Goal: Task Accomplishment & Management: Use online tool/utility

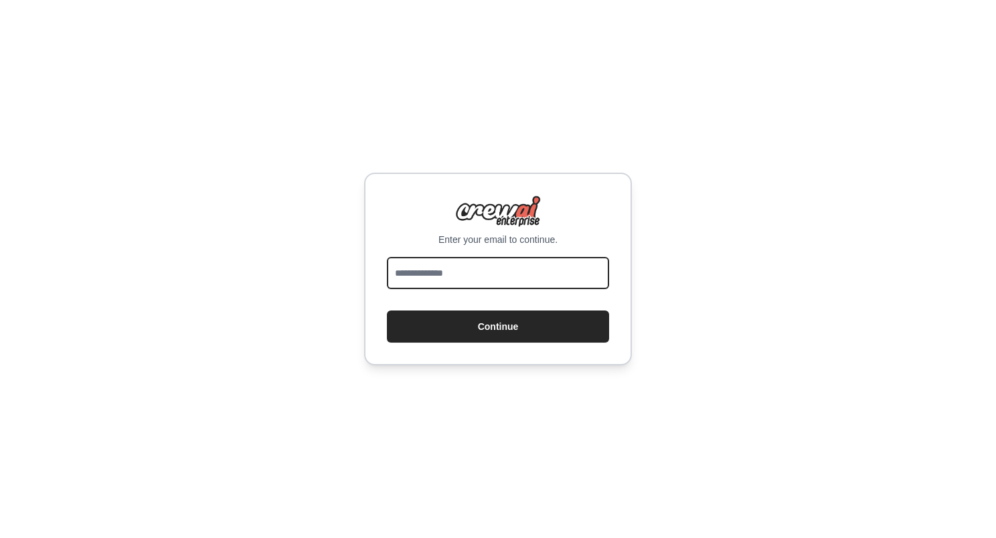
drag, startPoint x: 432, startPoint y: 281, endPoint x: 414, endPoint y: 274, distance: 19.9
click at [414, 274] on input "email" at bounding box center [498, 273] width 222 height 32
type input "**********"
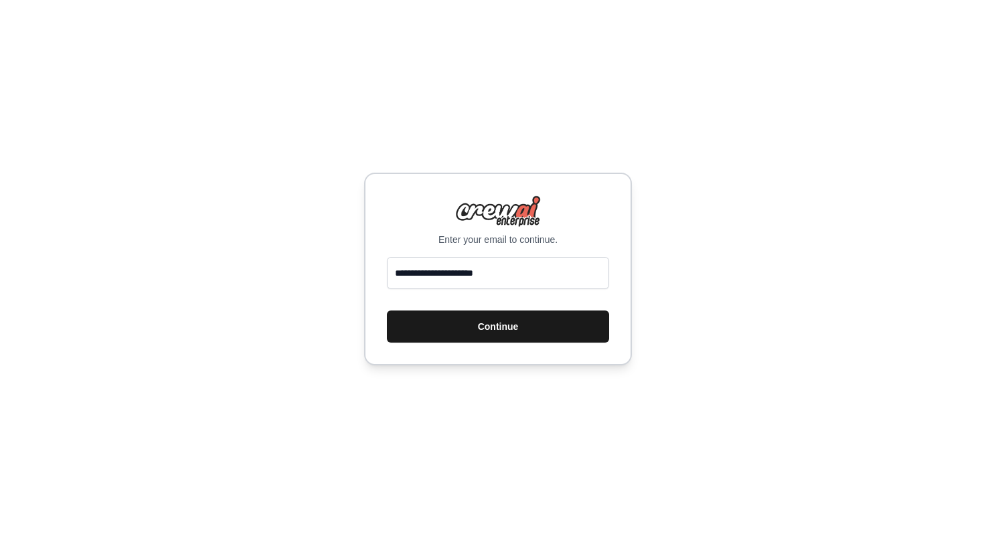
click at [447, 327] on button "Continue" at bounding box center [498, 327] width 222 height 32
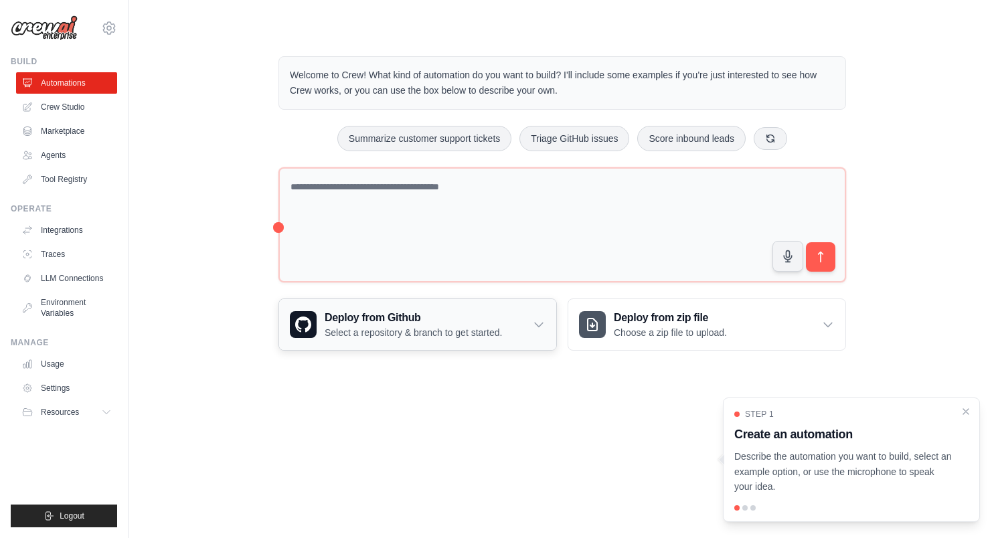
click at [386, 323] on h3 "Deploy from Github" at bounding box center [413, 318] width 177 height 16
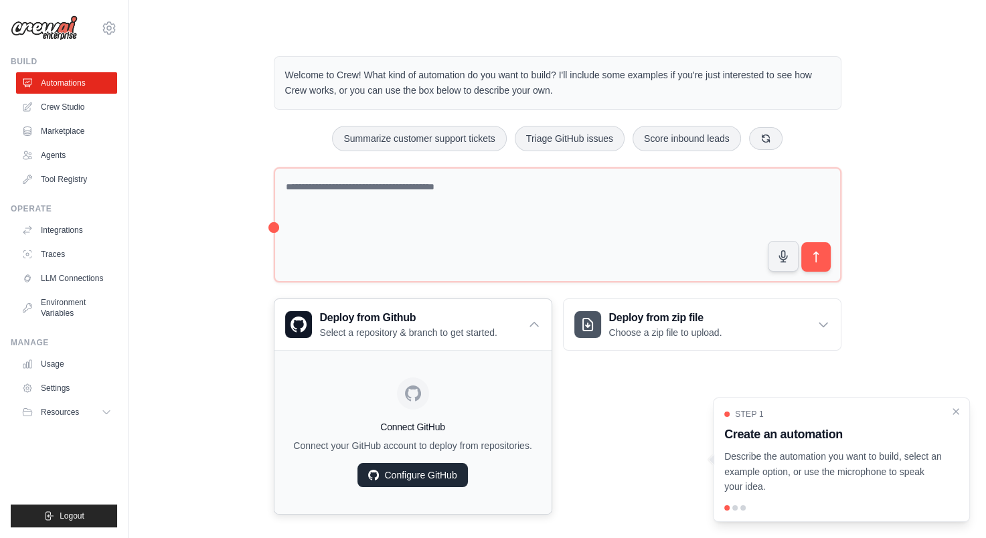
click at [434, 465] on link "Configure GitHub" at bounding box center [412, 475] width 110 height 24
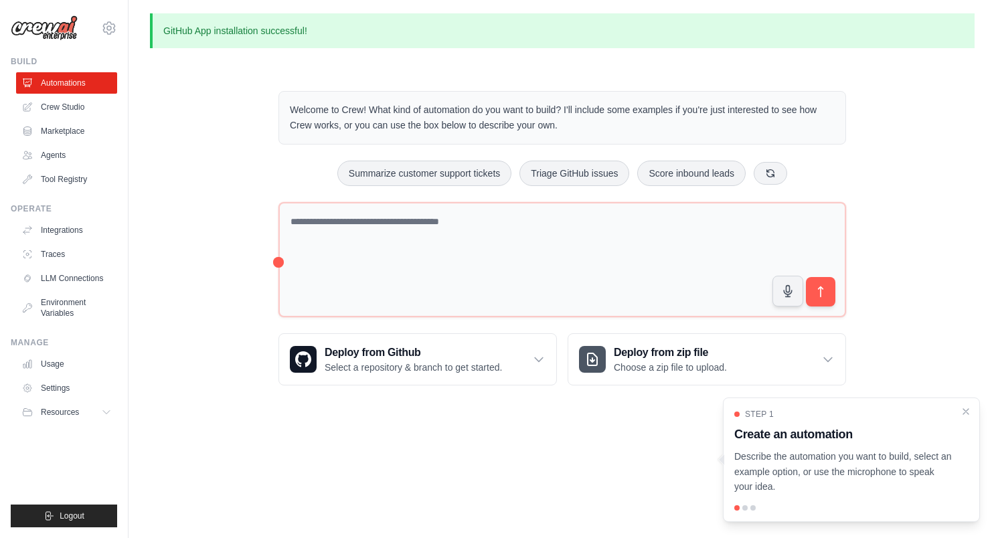
click at [788, 431] on h3 "Create an automation" at bounding box center [843, 434] width 218 height 19
click at [748, 481] on p "Describe the automation you want to build, select an example option, or use the…" at bounding box center [843, 472] width 218 height 46
click at [852, 460] on p "Describe the automation you want to build, select an example option, or use the…" at bounding box center [843, 472] width 218 height 46
drag, startPoint x: 264, startPoint y: 30, endPoint x: 321, endPoint y: 51, distance: 61.2
click at [265, 30] on p "GitHub App installation successful!" at bounding box center [562, 30] width 825 height 35
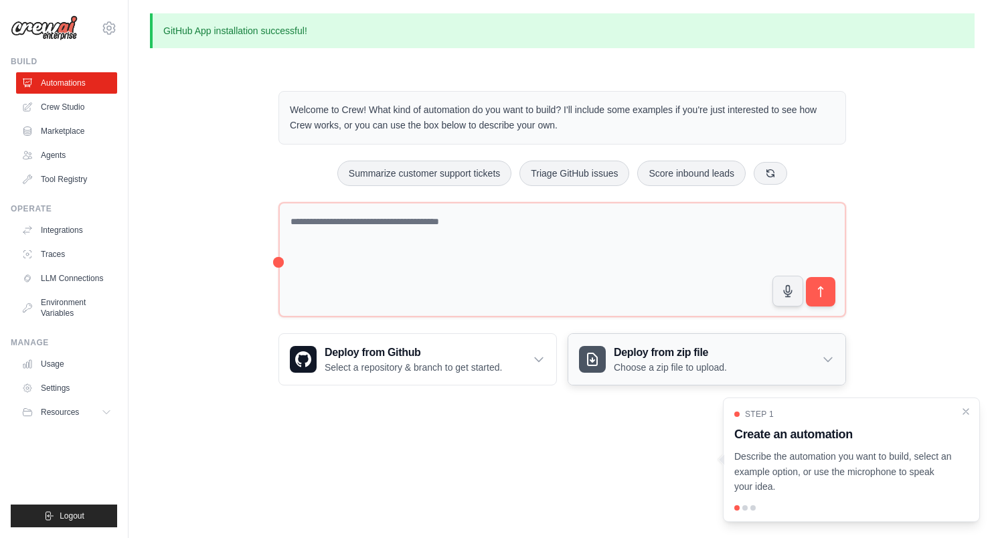
click at [648, 348] on h3 "Deploy from zip file" at bounding box center [670, 353] width 113 height 16
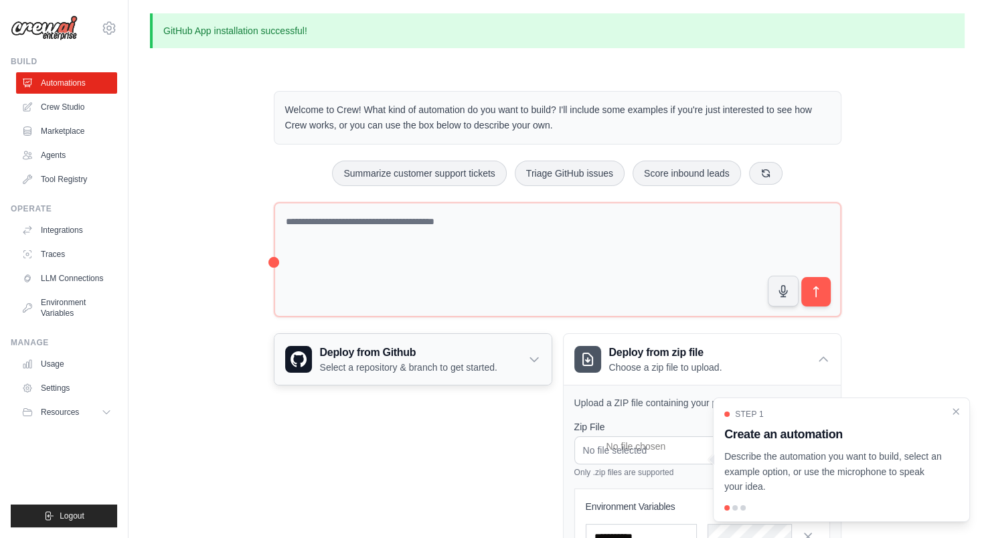
click at [379, 361] on p "Select a repository & branch to get started." at bounding box center [408, 367] width 177 height 13
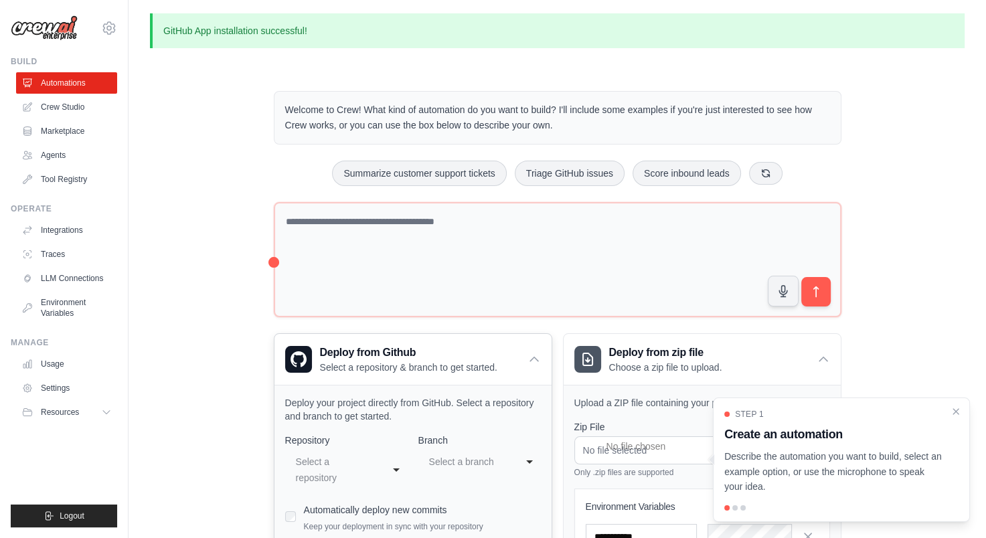
click at [384, 466] on div "**********" at bounding box center [346, 470] width 123 height 40
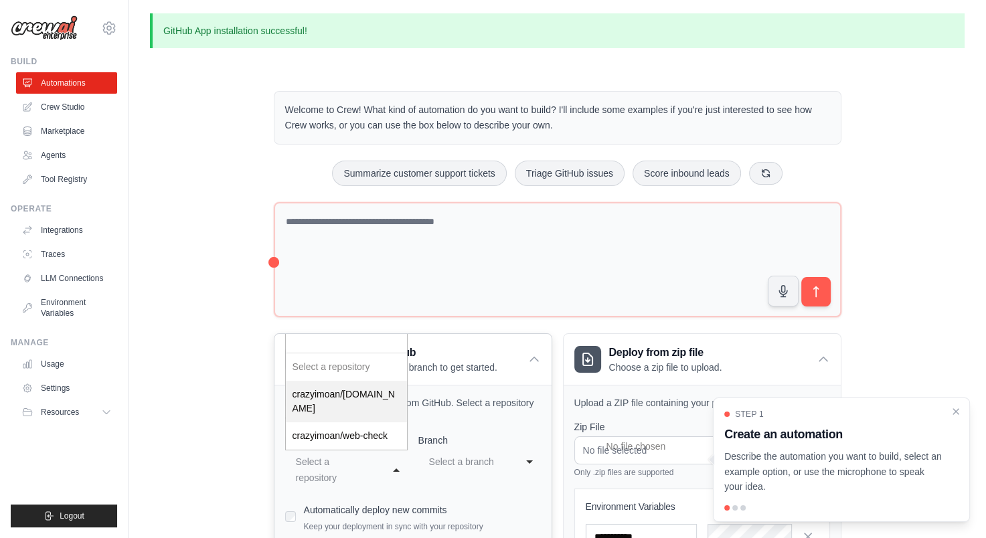
select select "**********"
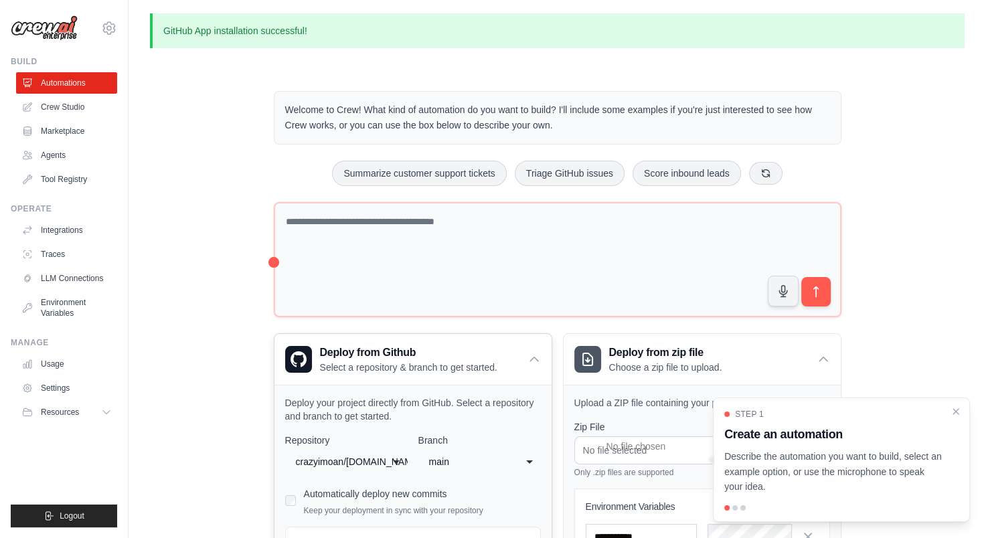
click at [378, 459] on div "crazyimoan/[DOMAIN_NAME]" at bounding box center [337, 461] width 88 height 21
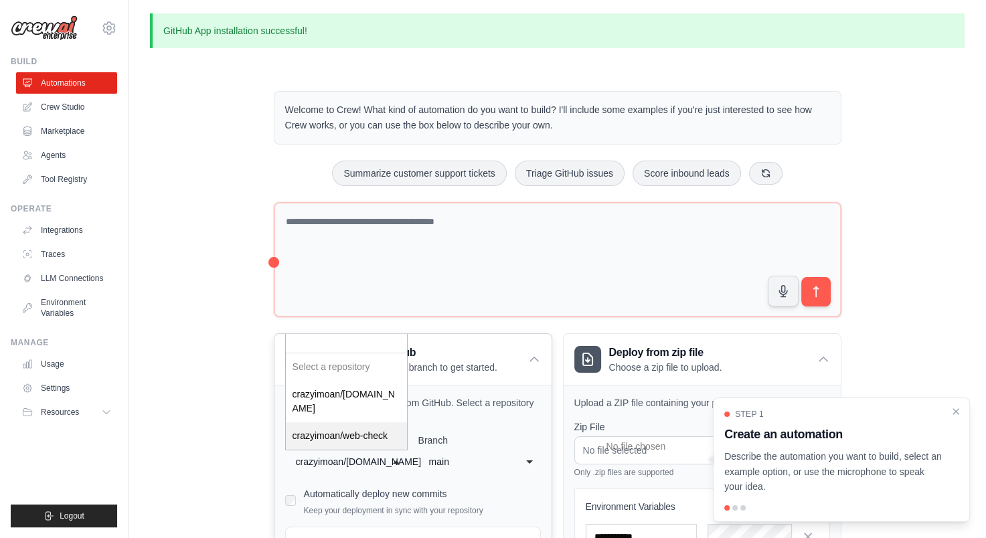
click at [473, 469] on div "main" at bounding box center [470, 461] width 88 height 21
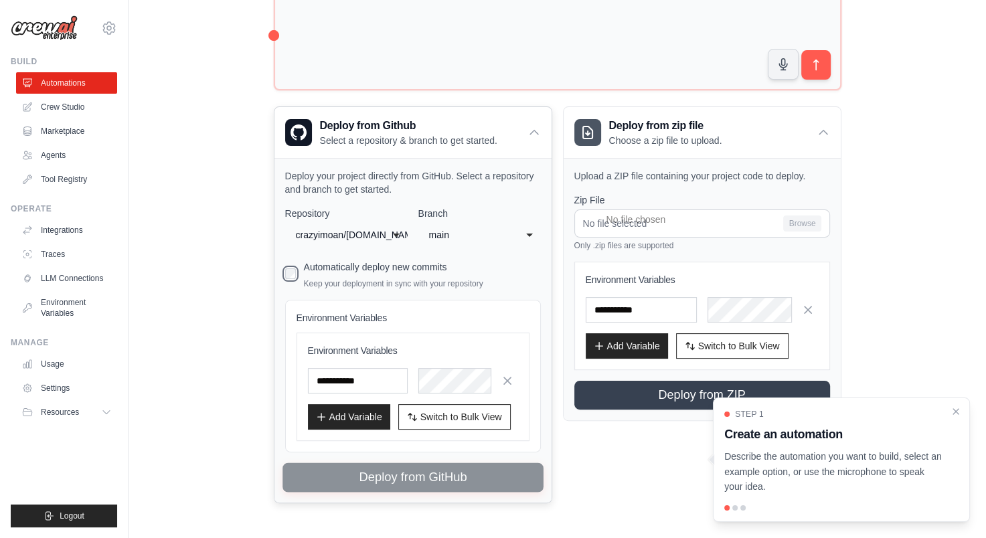
scroll to position [240, 0]
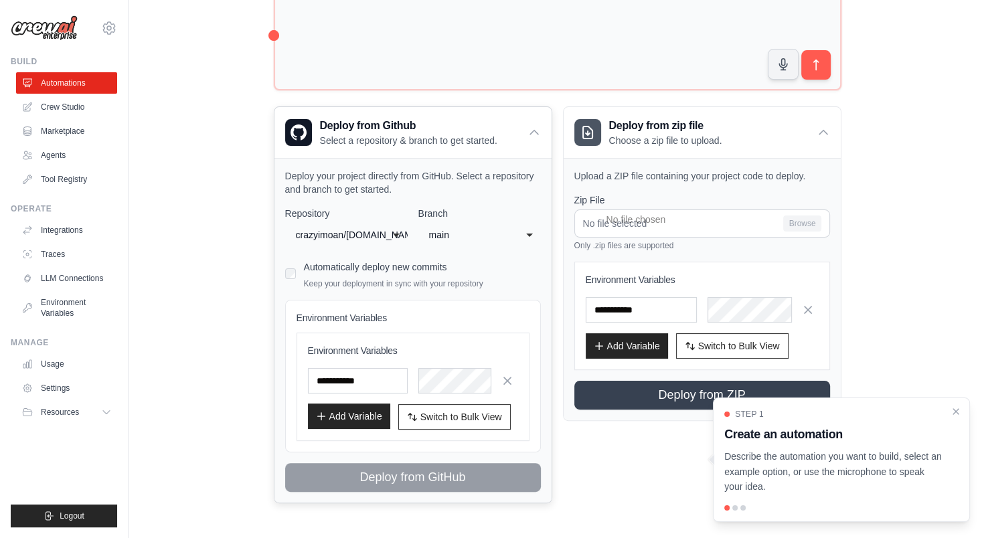
click at [339, 420] on button "Add Variable" at bounding box center [349, 416] width 82 height 25
click at [436, 426] on button "Switch to Bulk View Switch to Table View" at bounding box center [454, 416] width 112 height 25
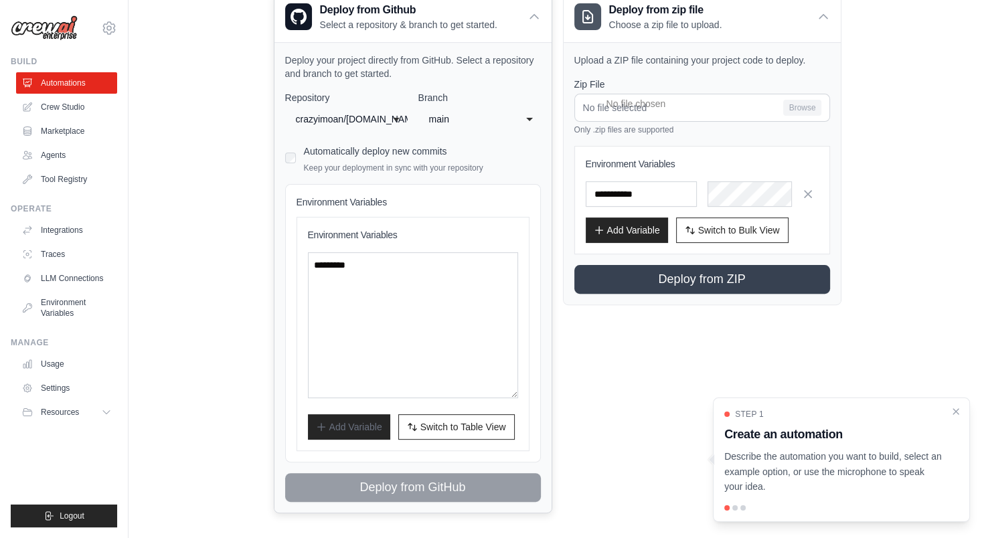
scroll to position [366, 0]
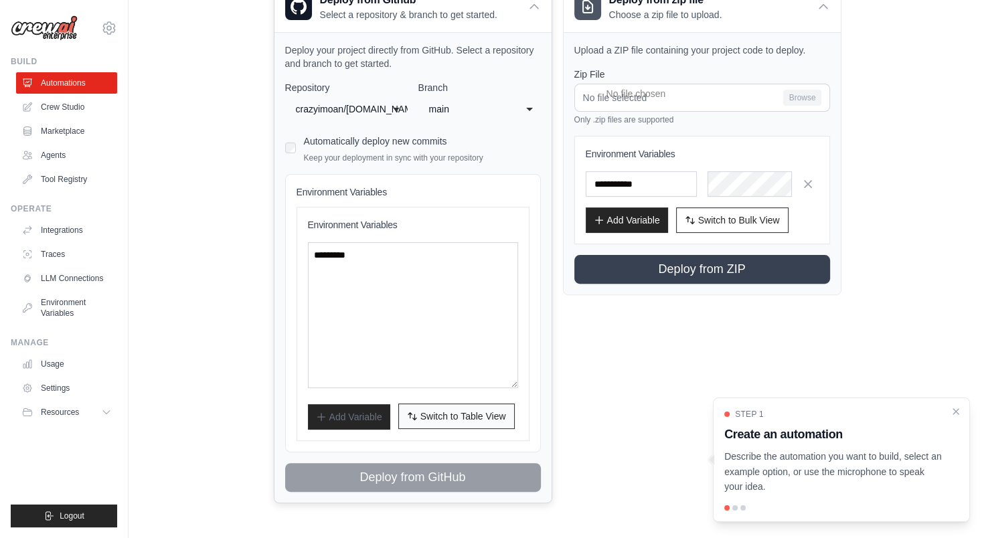
click at [461, 410] on button "Switch to Bulk View Switch to Table View" at bounding box center [456, 416] width 116 height 25
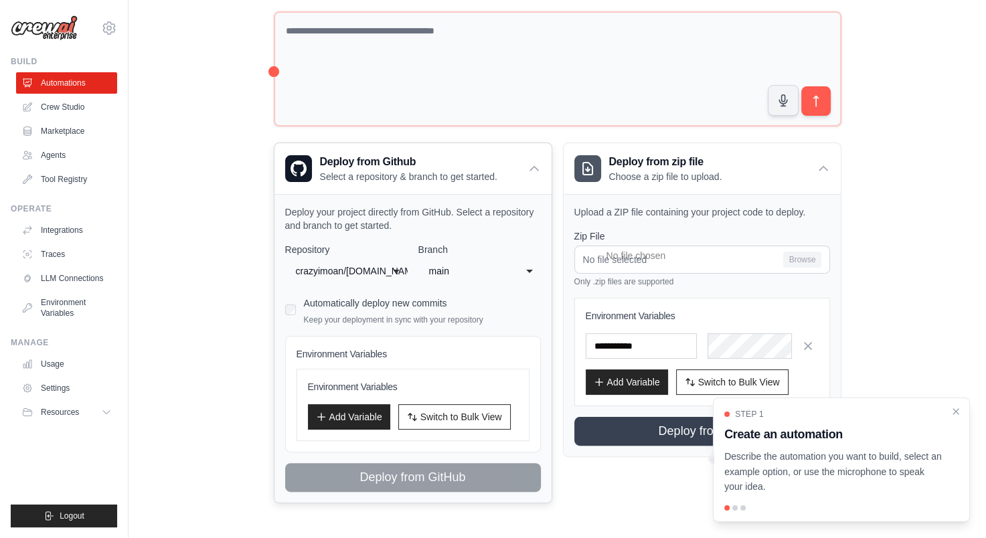
click at [343, 263] on div "crazyimoan/[DOMAIN_NAME]" at bounding box center [333, 271] width 74 height 16
click at [357, 370] on div "**********" at bounding box center [413, 367] width 256 height 249
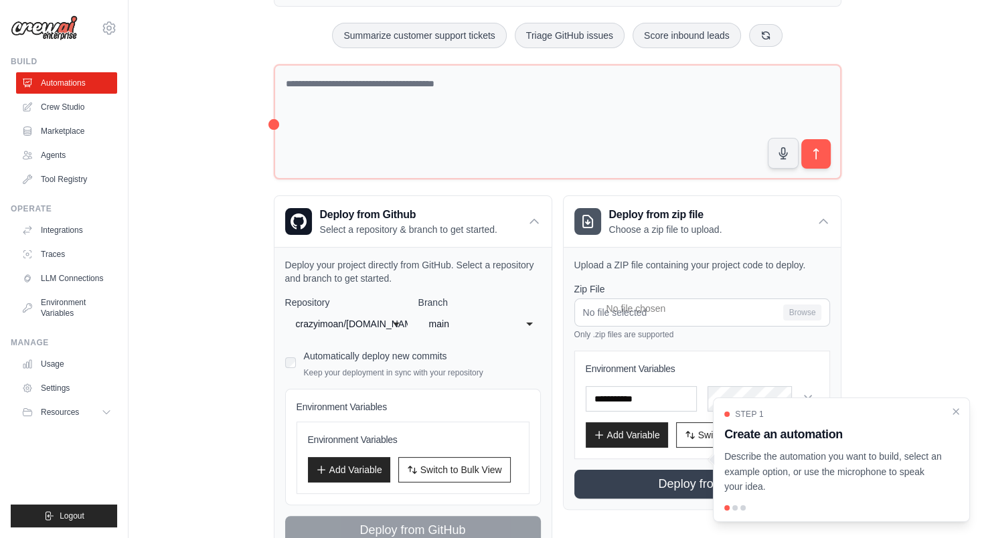
scroll to position [0, 0]
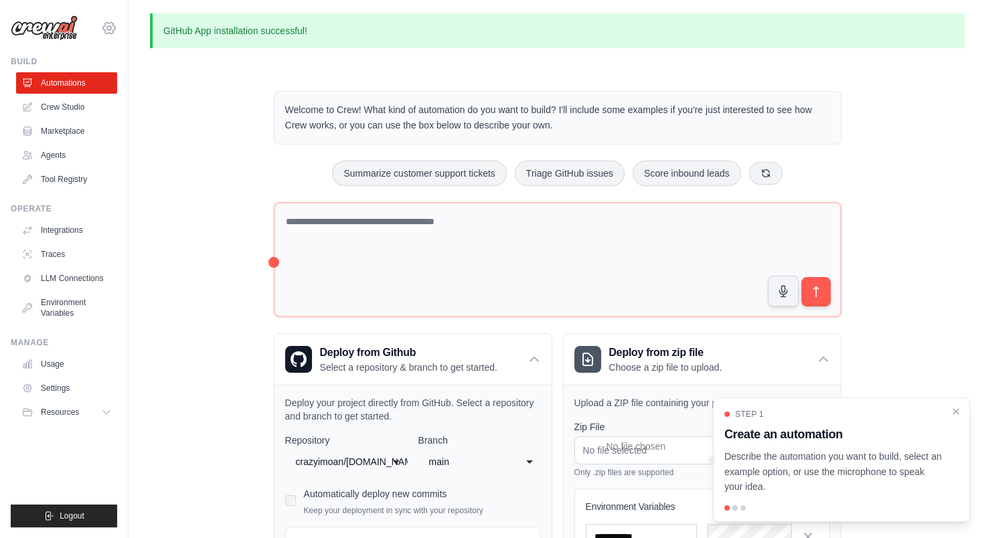
click at [116, 33] on icon at bounding box center [109, 28] width 16 height 16
click at [72, 88] on link "Settings" at bounding box center [109, 90] width 118 height 24
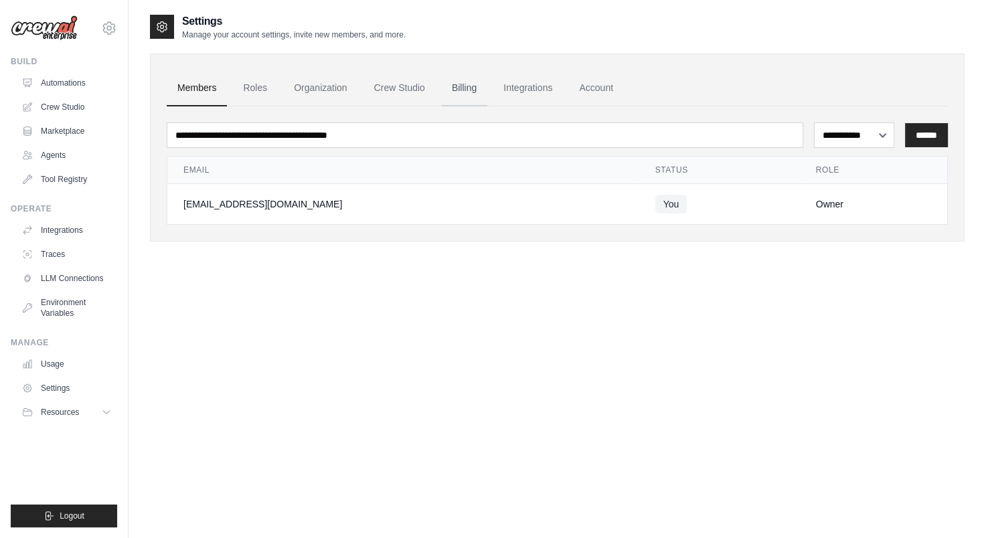
click at [457, 83] on link "Billing" at bounding box center [464, 88] width 46 height 36
click at [405, 82] on link "Crew Studio" at bounding box center [400, 88] width 72 height 36
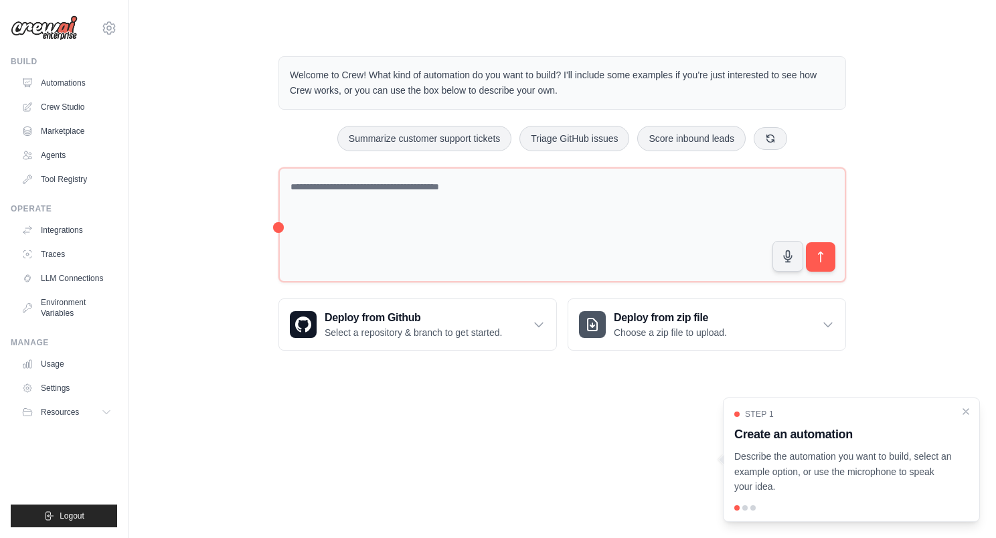
click at [787, 478] on p "Describe the automation you want to build, select an example option, or use the…" at bounding box center [843, 472] width 218 height 46
click at [739, 503] on div "Step 1 Create an automation Describe the automation you want to build, select a…" at bounding box center [851, 460] width 257 height 125
click at [57, 400] on ul "Usage Settings Resources Documentation Blog" at bounding box center [66, 388] width 101 height 70
click at [60, 408] on button "Resources" at bounding box center [67, 412] width 101 height 21
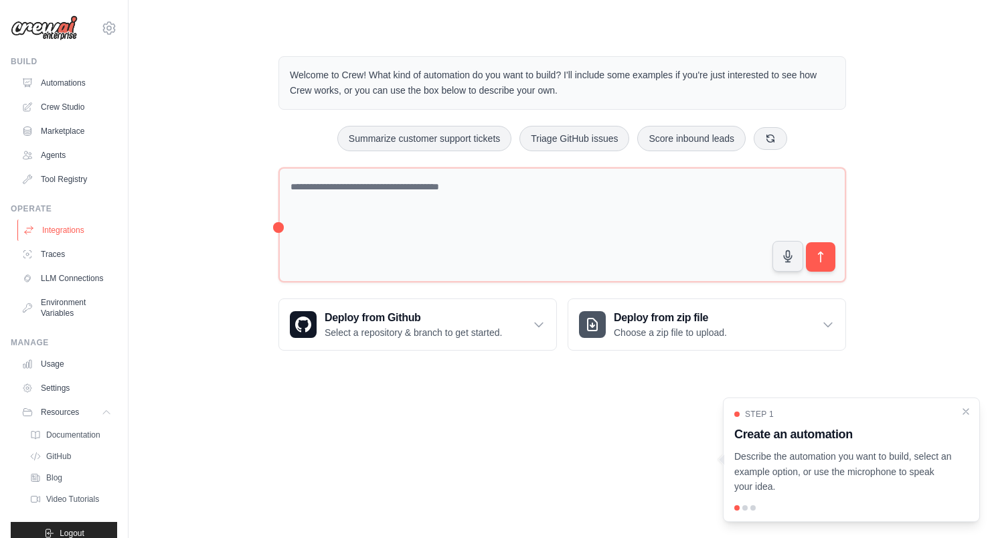
click at [67, 220] on link "Integrations" at bounding box center [67, 230] width 101 height 21
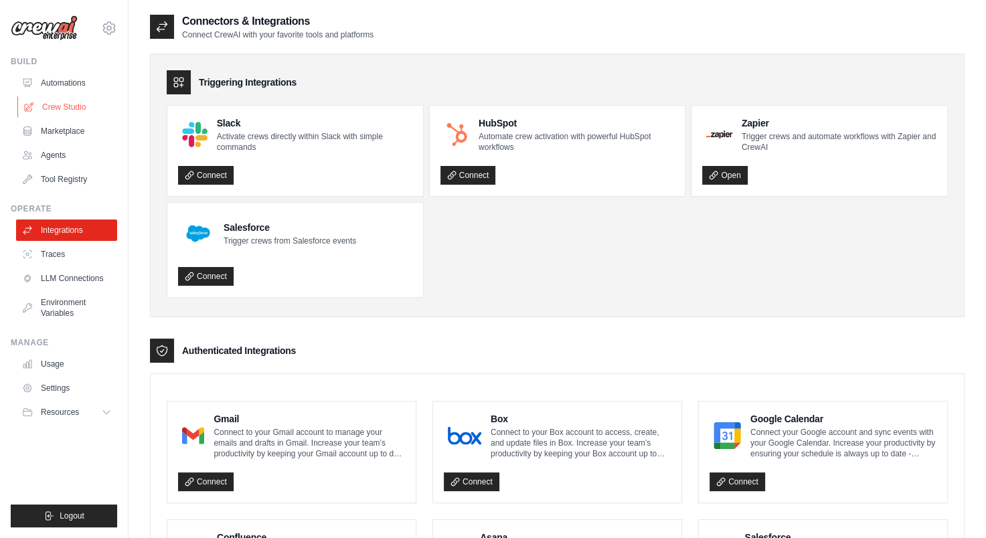
click at [56, 100] on link "Crew Studio" at bounding box center [67, 106] width 101 height 21
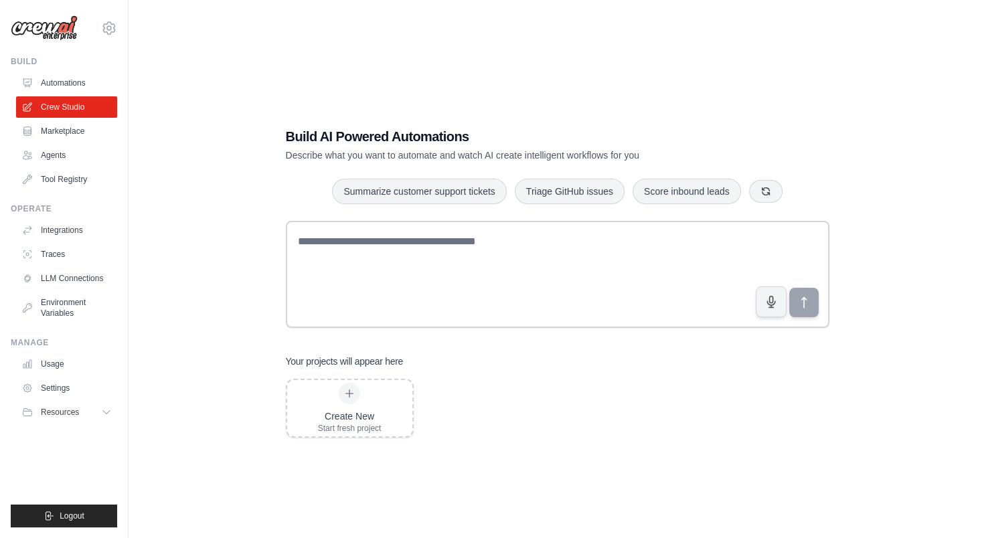
click at [561, 208] on div "Build AI Powered Automations Describe what you want to automate and watch AI cr…" at bounding box center [558, 282] width 576 height 353
click at [560, 200] on button "Triage GitHub issues" at bounding box center [570, 190] width 110 height 25
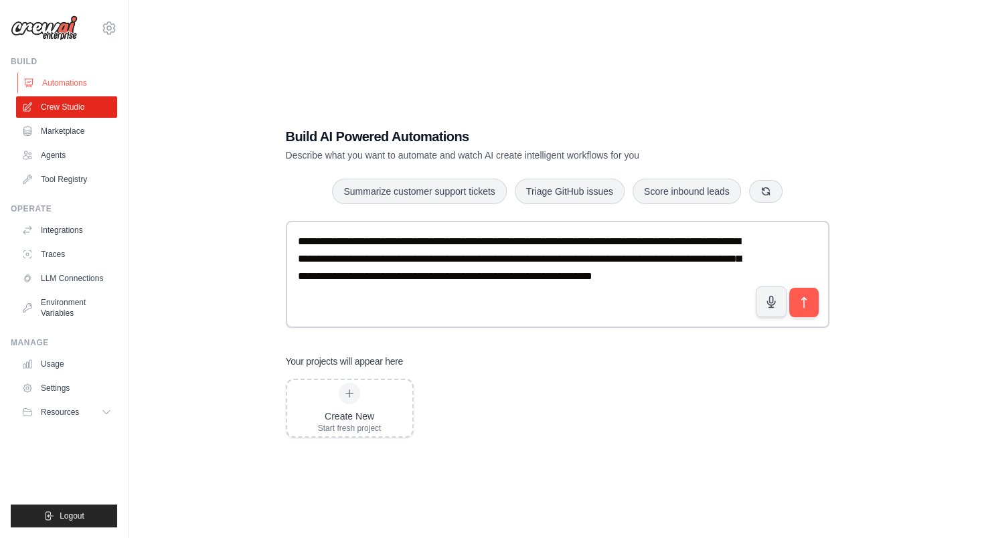
click at [64, 78] on link "Automations" at bounding box center [67, 82] width 101 height 21
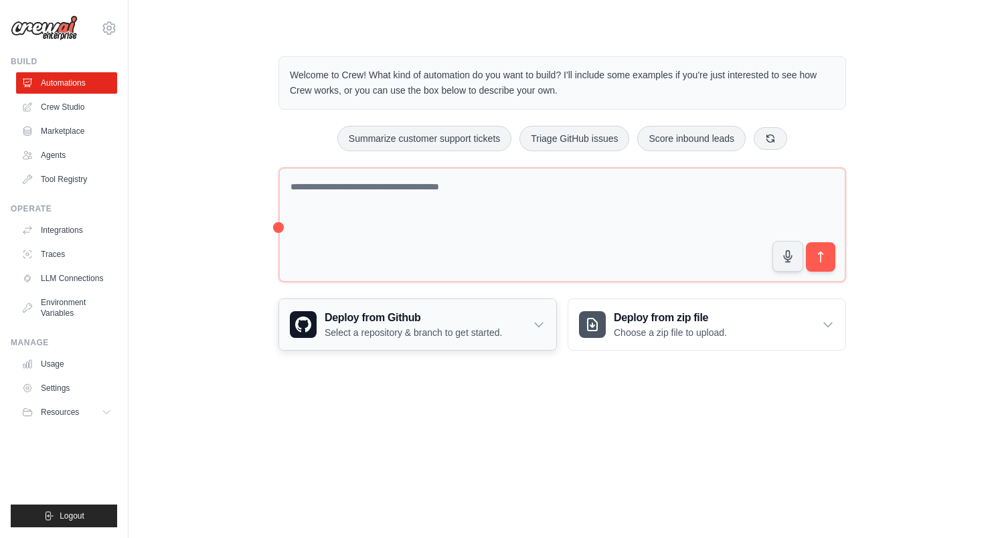
click at [356, 326] on p "Select a repository & branch to get started." at bounding box center [413, 332] width 177 height 13
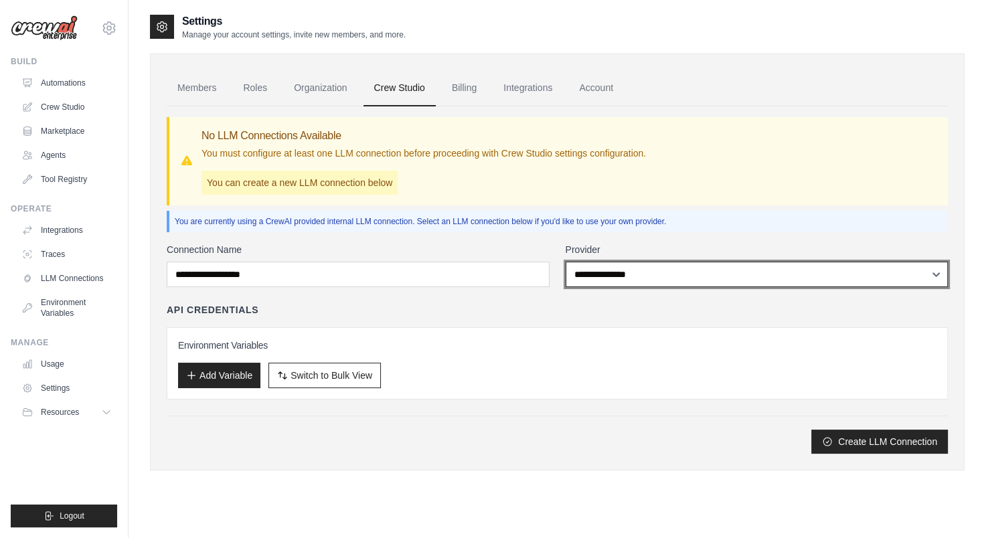
click at [664, 273] on select "**********" at bounding box center [757, 274] width 383 height 25
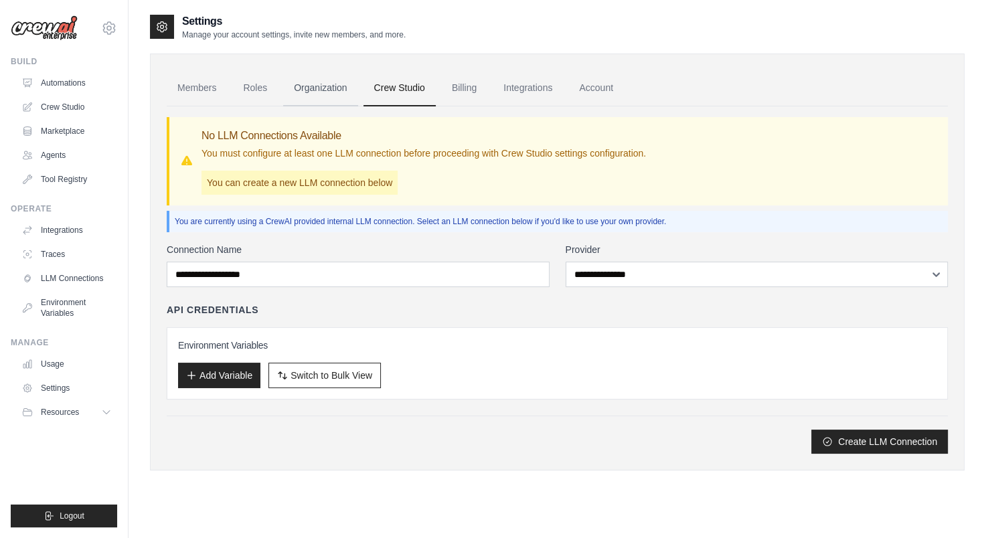
click at [305, 87] on link "Organization" at bounding box center [320, 88] width 74 height 36
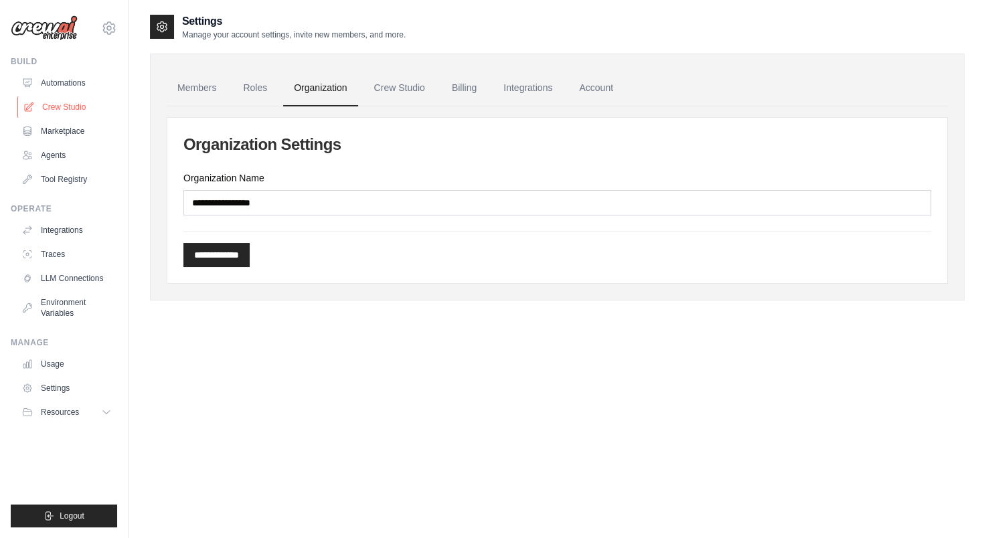
click at [86, 111] on link "Crew Studio" at bounding box center [67, 106] width 101 height 21
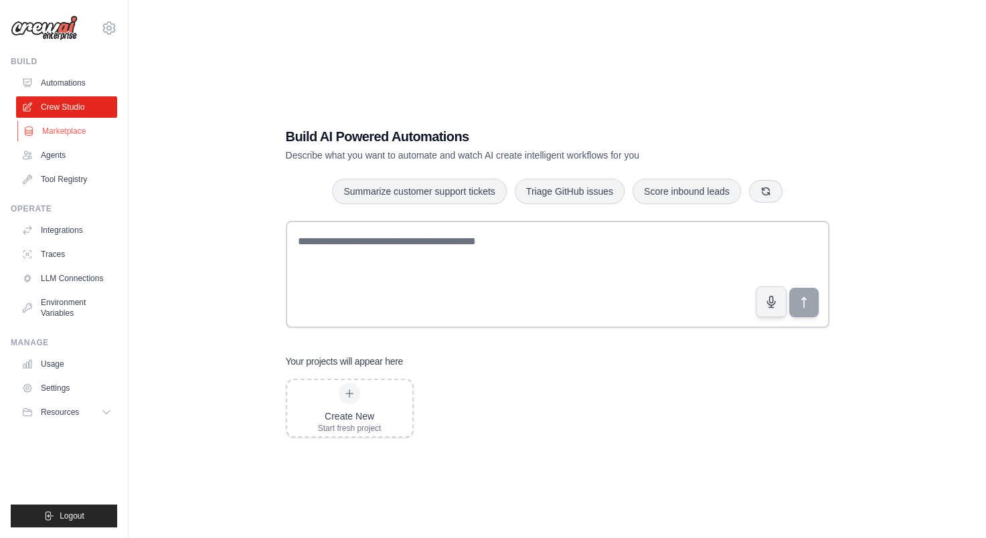
click at [51, 131] on link "Marketplace" at bounding box center [67, 131] width 101 height 21
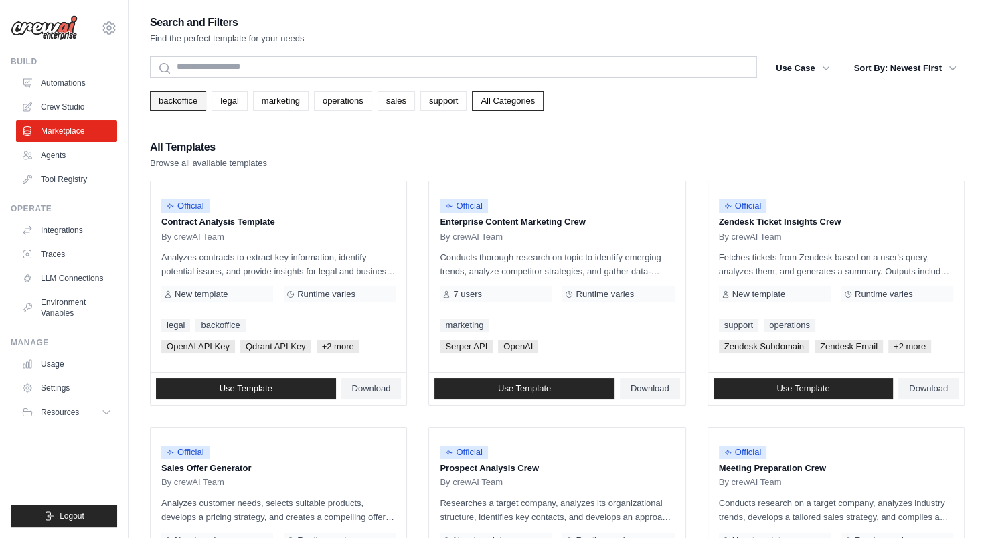
click at [185, 108] on link "backoffice" at bounding box center [178, 101] width 56 height 20
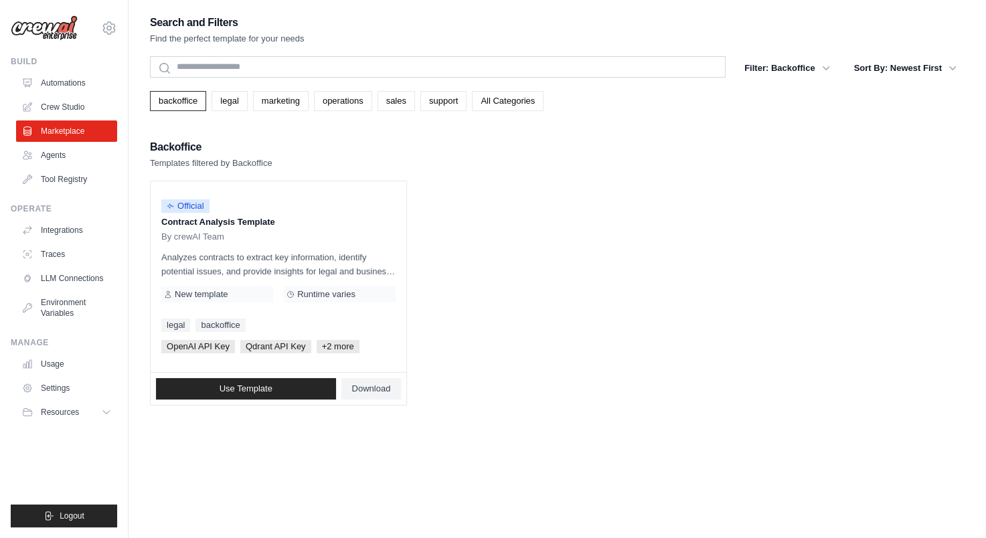
click at [183, 159] on p "Templates filtered by Backoffice" at bounding box center [211, 163] width 123 height 13
click at [249, 390] on span "Use Template" at bounding box center [246, 389] width 53 height 11
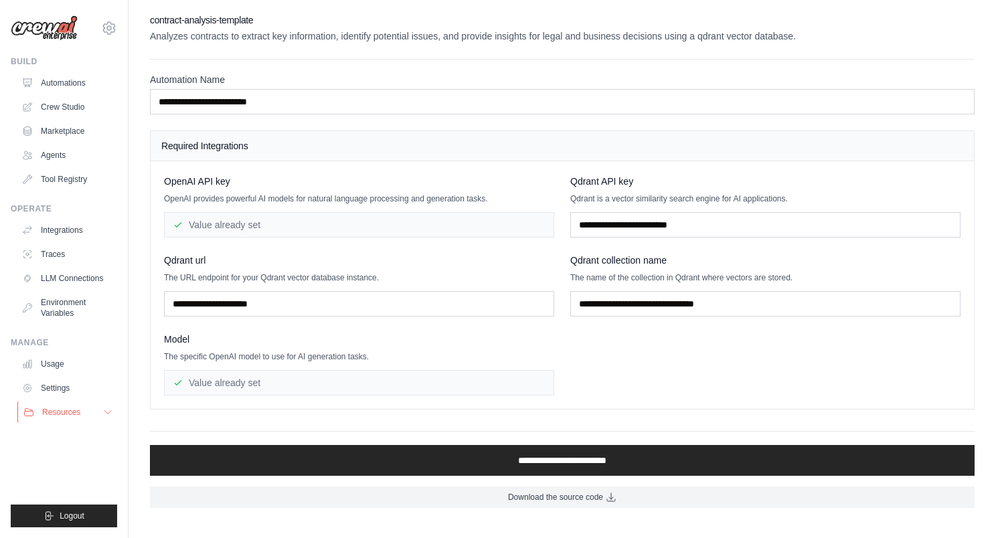
click at [45, 415] on span "Resources" at bounding box center [61, 412] width 38 height 11
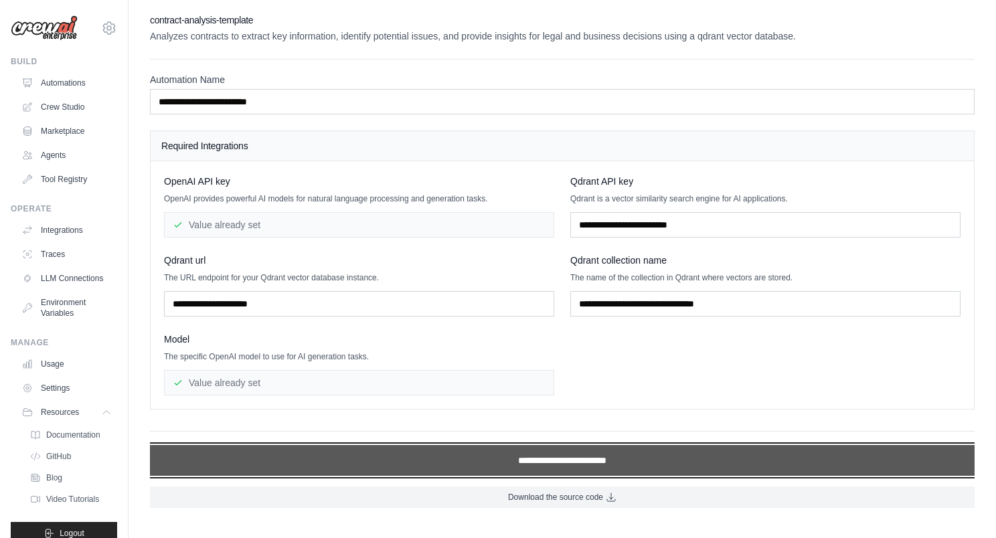
click at [569, 463] on input "**********" at bounding box center [562, 460] width 825 height 31
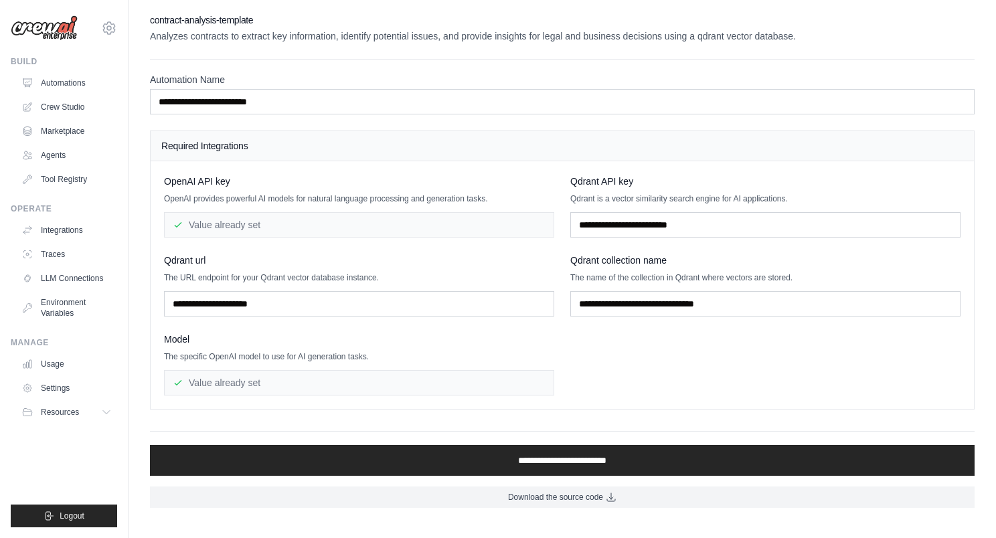
click at [700, 245] on div "OpenAI API key OpenAI provides powerful AI models for natural language processi…" at bounding box center [562, 285] width 797 height 221
click at [600, 177] on span "Qdrant API key" at bounding box center [601, 181] width 63 height 13
click at [195, 222] on div "Value already set" at bounding box center [359, 224] width 390 height 25
click at [209, 137] on div "Required Integrations" at bounding box center [562, 146] width 823 height 30
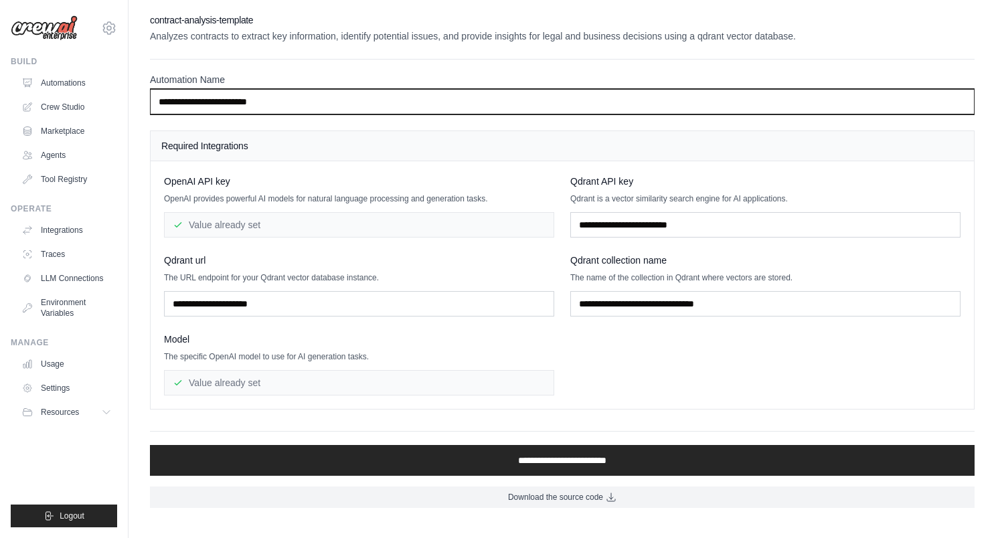
click at [206, 99] on input "**********" at bounding box center [562, 101] width 825 height 25
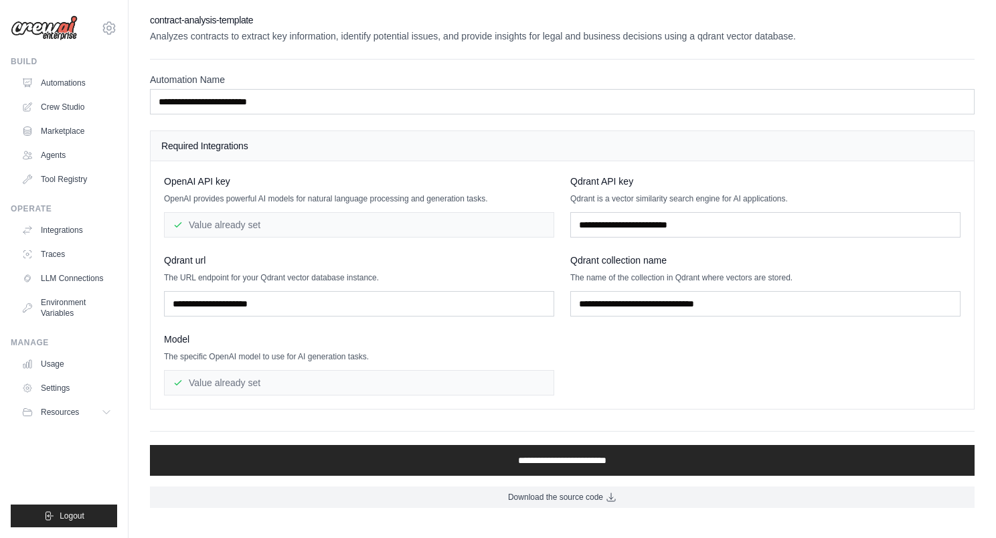
click at [202, 377] on div "Value already set" at bounding box center [359, 382] width 390 height 25
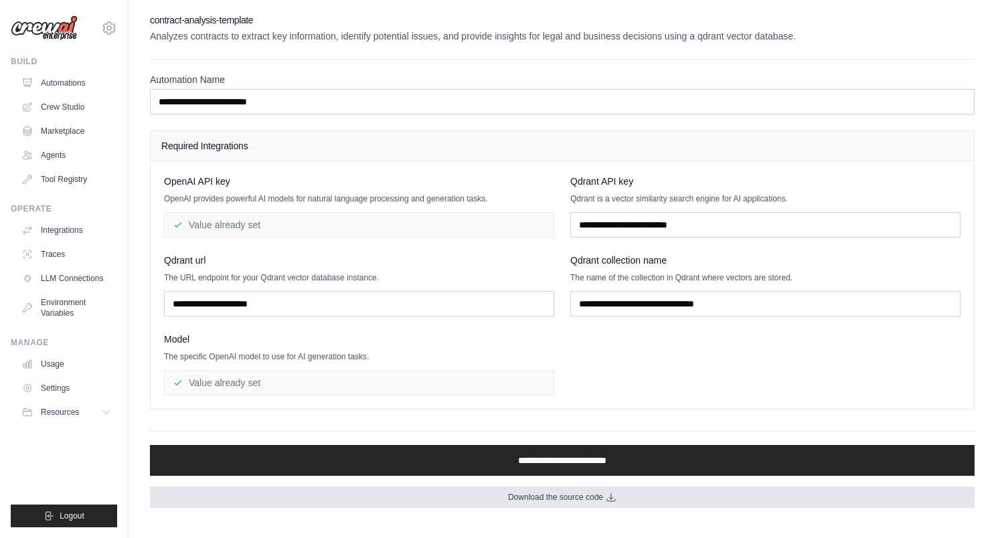
click at [591, 497] on span "Download the source code" at bounding box center [555, 497] width 95 height 11
drag, startPoint x: 591, startPoint y: 497, endPoint x: 576, endPoint y: 499, distance: 15.5
click at [576, 499] on span "Download the source code" at bounding box center [555, 497] width 95 height 11
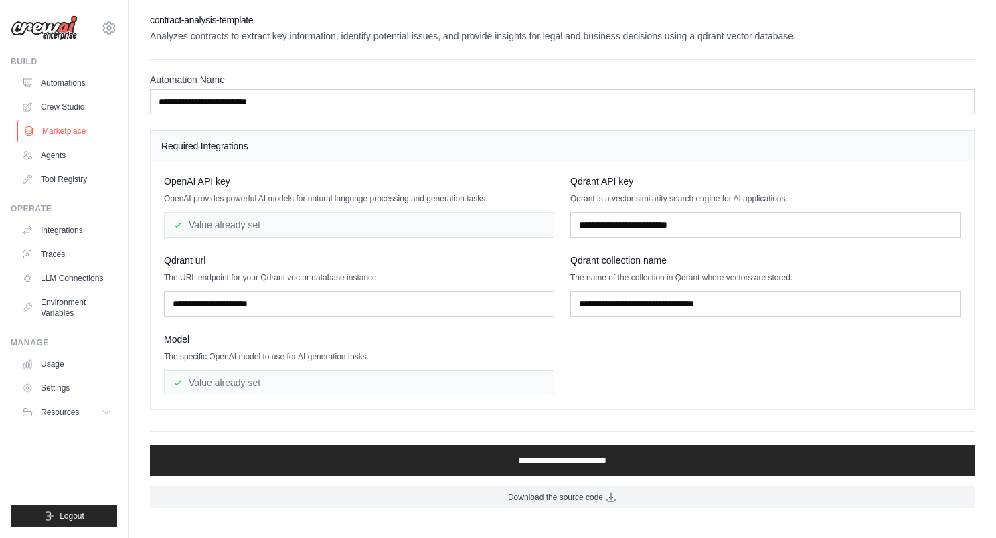
click at [61, 133] on link "Marketplace" at bounding box center [67, 131] width 101 height 21
